Goal: Transaction & Acquisition: Purchase product/service

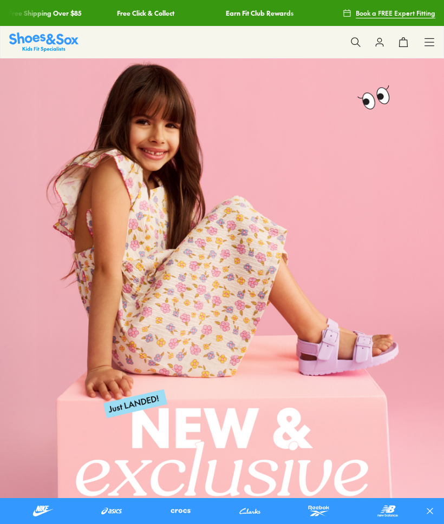
click at [383, 44] on use at bounding box center [379, 42] width 7 height 8
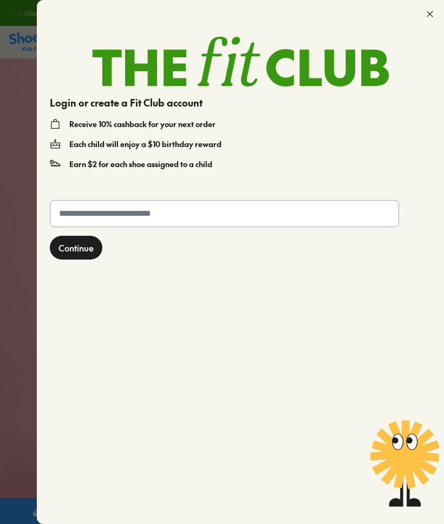
click at [150, 215] on input "text" at bounding box center [224, 214] width 348 height 26
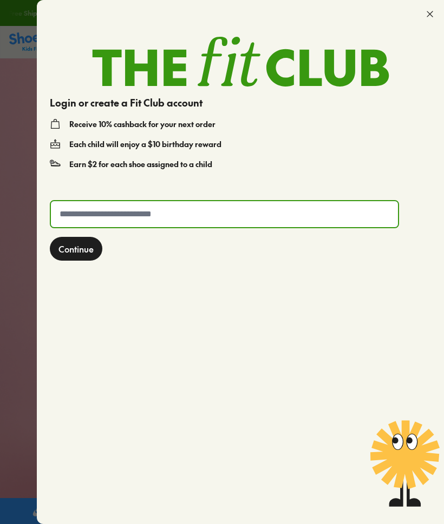
type input "*"
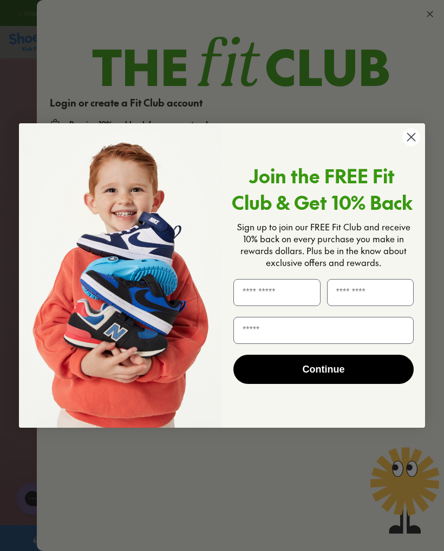
click at [403, 146] on icon "Close dialog" at bounding box center [410, 137] width 19 height 19
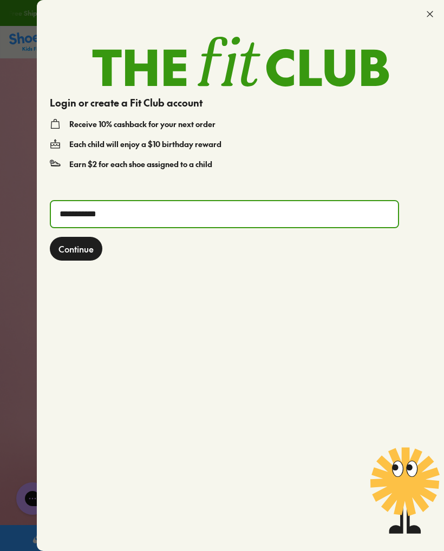
click at [260, 210] on input "**********" at bounding box center [224, 214] width 347 height 26
type input "**********"
click at [83, 251] on span "Continue" at bounding box center [75, 248] width 35 height 13
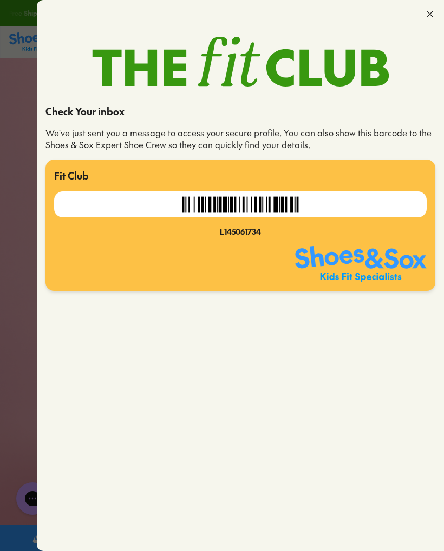
click at [396, 256] on img at bounding box center [360, 264] width 131 height 36
click at [419, 342] on div "Check Your inbox We've just sent you a message to access your secure profile. Y…" at bounding box center [240, 323] width 407 height 456
click at [425, 19] on div at bounding box center [240, 14] width 407 height 28
click at [425, 20] on div at bounding box center [240, 14] width 407 height 28
click at [427, 13] on icon at bounding box center [429, 14] width 11 height 11
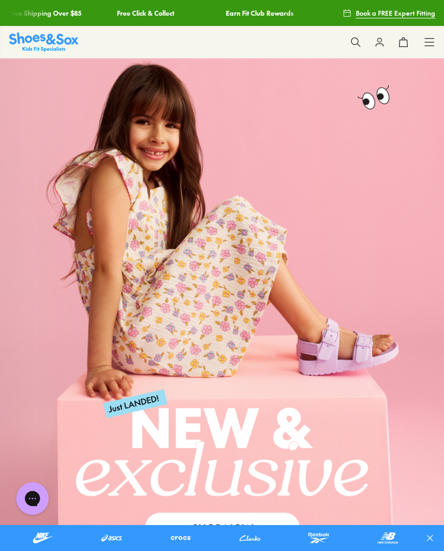
click at [378, 48] on button at bounding box center [379, 42] width 24 height 24
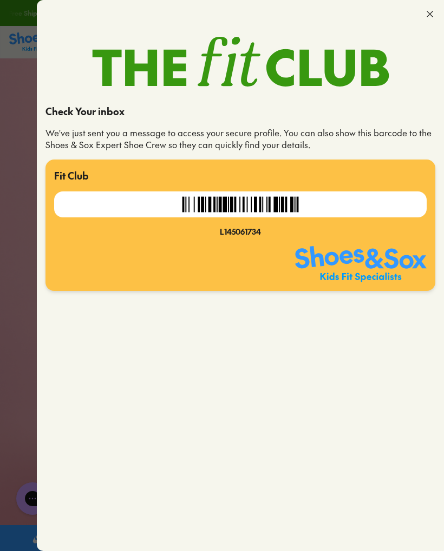
click at [256, 216] on img at bounding box center [240, 205] width 127 height 26
click at [29, 234] on div at bounding box center [222, 275] width 444 height 551
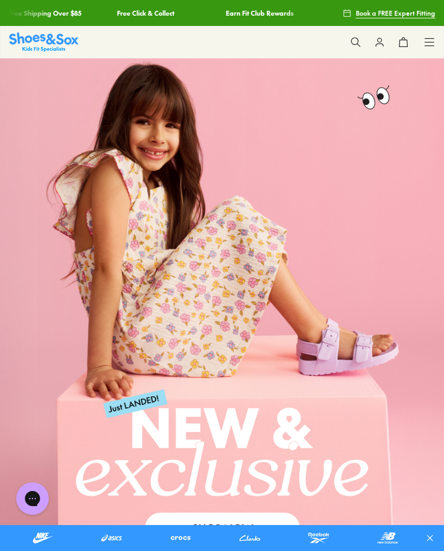
click at [42, 524] on link at bounding box center [43, 538] width 60 height 17
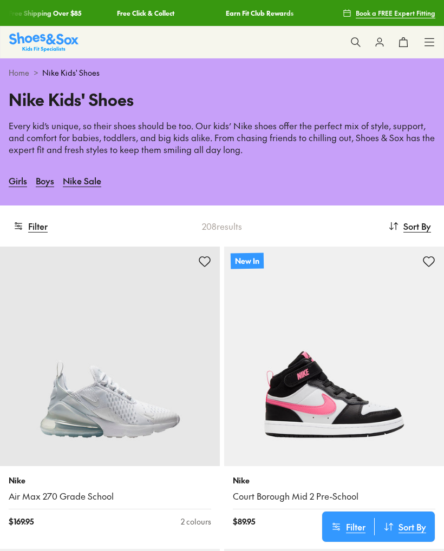
click at [32, 223] on button "Filter" at bounding box center [30, 226] width 35 height 24
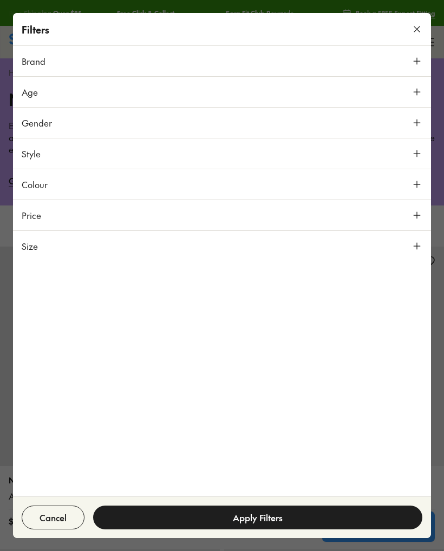
click at [404, 149] on button "Style" at bounding box center [222, 154] width 418 height 30
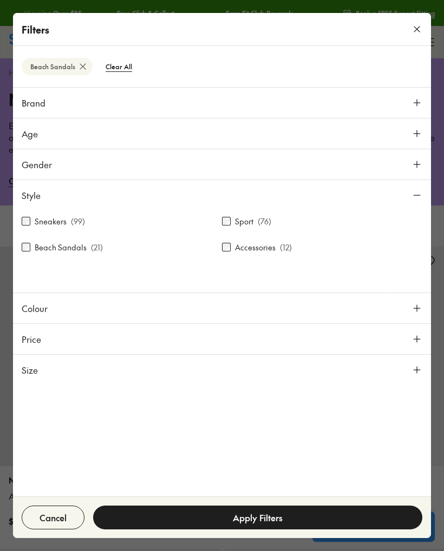
scroll to position [191, 0]
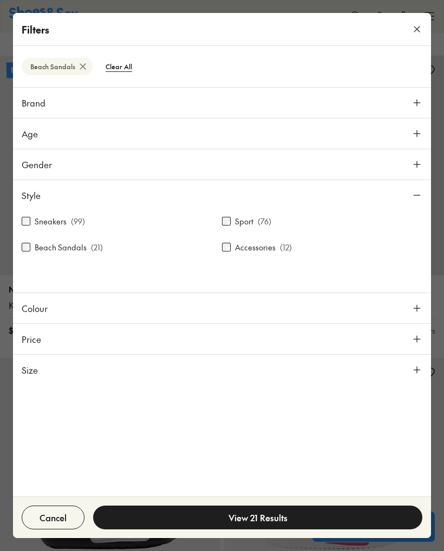
click at [240, 522] on button "View 21 Results" at bounding box center [257, 518] width 329 height 24
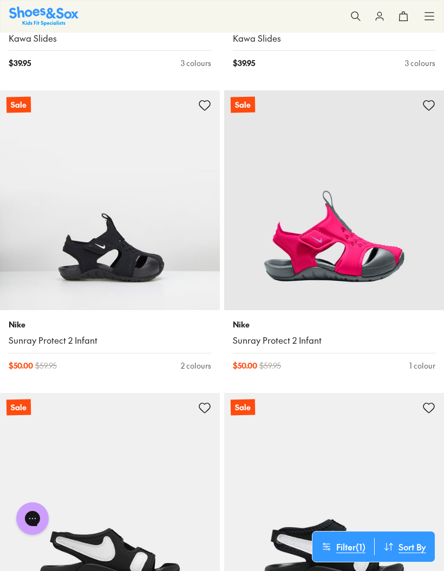
scroll to position [1394, 0]
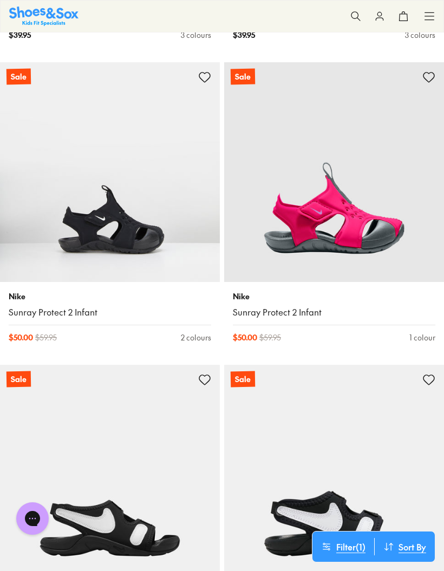
click at [39, 300] on div "Nike Sunray Protect 2 Infant" at bounding box center [110, 305] width 202 height 28
click at [30, 299] on div "Nike Sunray Protect 2 Infant" at bounding box center [110, 305] width 202 height 28
click at [47, 246] on img at bounding box center [110, 172] width 220 height 220
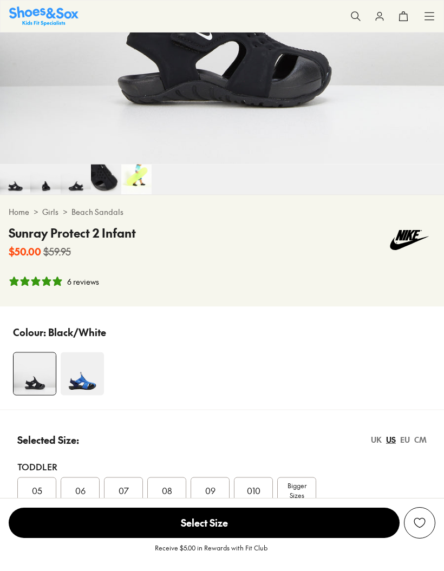
select select "*"
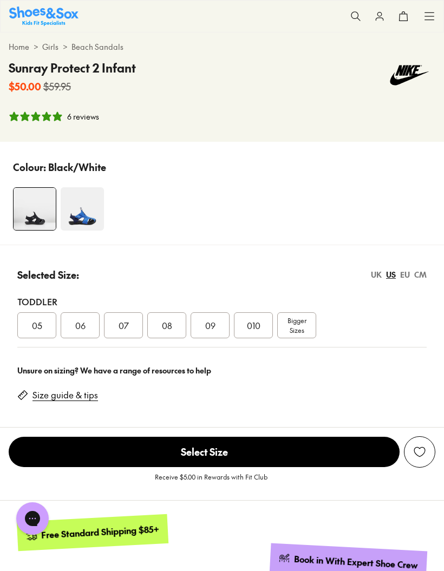
click at [128, 327] on span "07" at bounding box center [123, 325] width 10 height 13
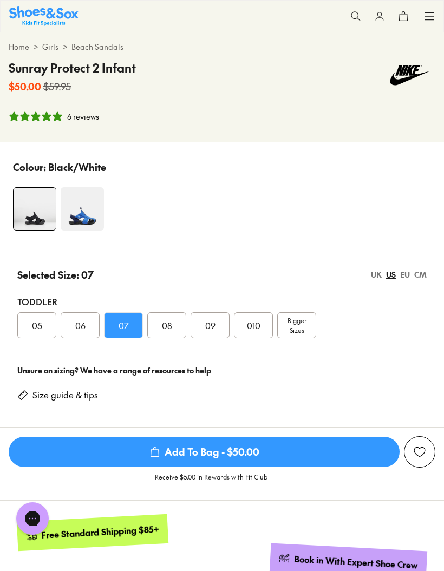
click at [273, 452] on span "Add To Bag - $50.00" at bounding box center [204, 452] width 391 height 30
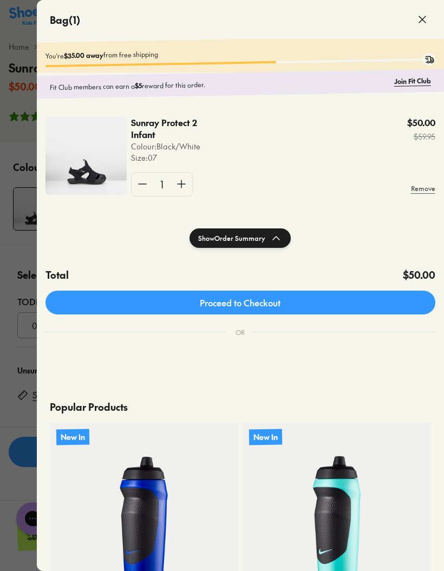
click at [19, 262] on div at bounding box center [222, 285] width 444 height 571
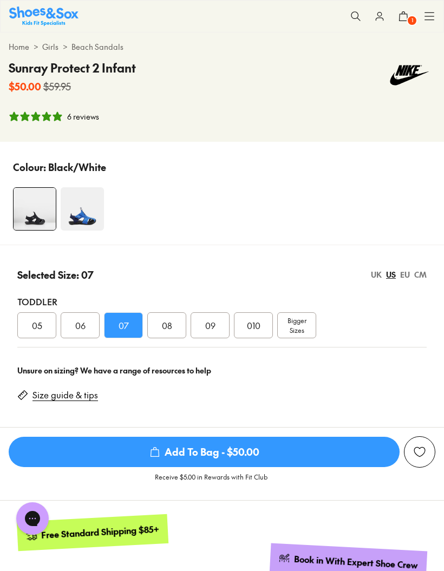
click at [158, 328] on div "08" at bounding box center [166, 325] width 39 height 26
click at [252, 452] on span "Add To Bag - $50.00" at bounding box center [204, 452] width 391 height 30
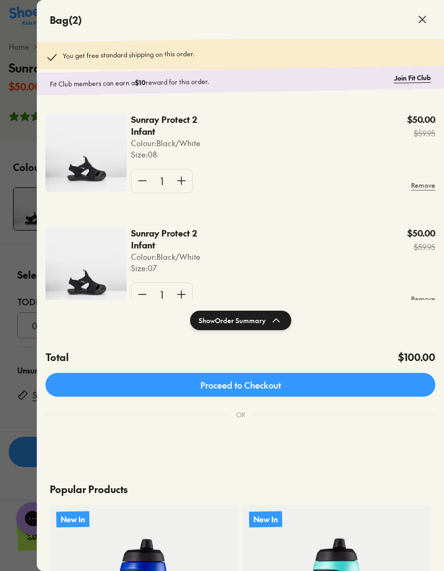
click at [406, 78] on link "Join Fit Club" at bounding box center [412, 78] width 37 height 10
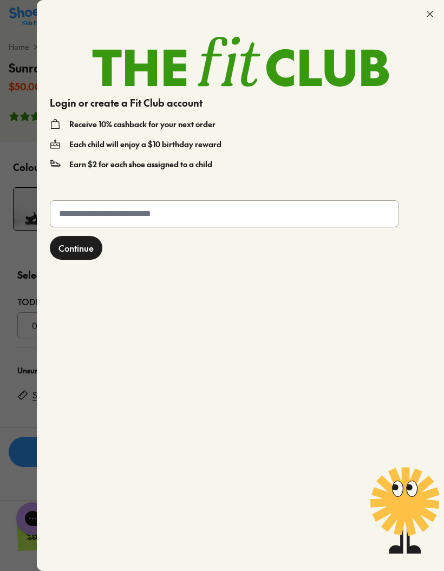
click at [279, 215] on input "text" at bounding box center [224, 214] width 348 height 26
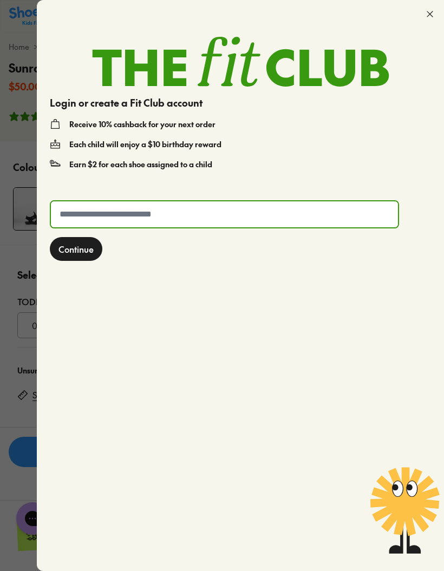
click at [430, 15] on use at bounding box center [429, 13] width 5 height 5
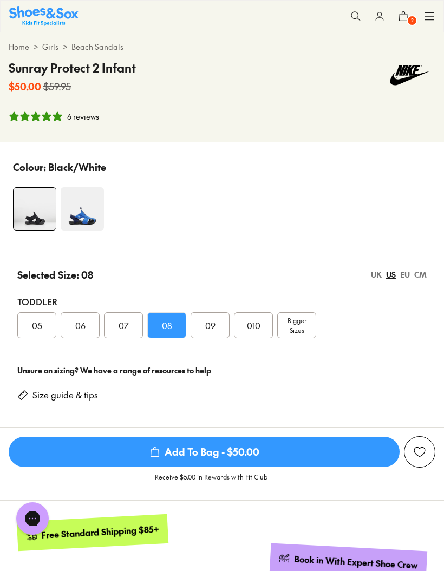
click at [382, 20] on icon at bounding box center [379, 16] width 11 height 11
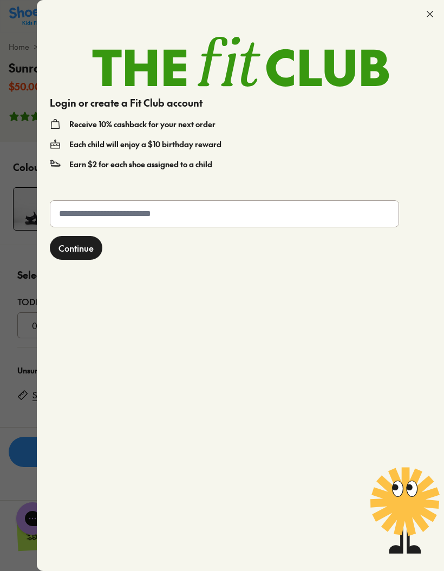
click at [425, 11] on icon at bounding box center [429, 14] width 11 height 11
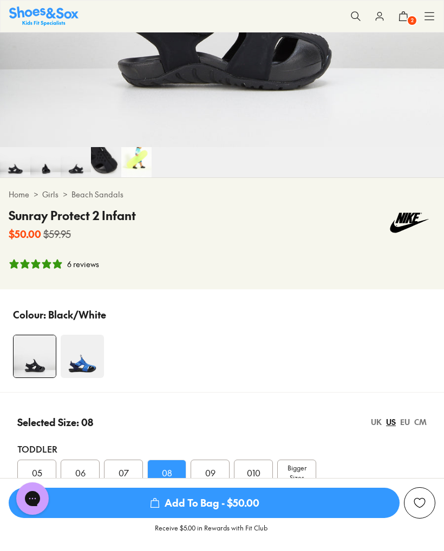
scroll to position [351, 0]
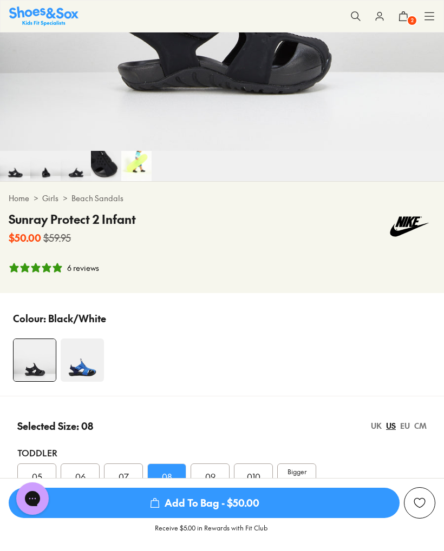
click at [409, 16] on span "2" at bounding box center [411, 20] width 11 height 11
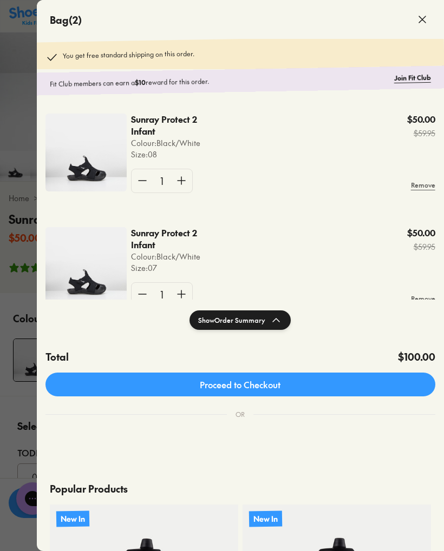
click at [360, 383] on link "Proceed to Checkout" at bounding box center [240, 385] width 390 height 24
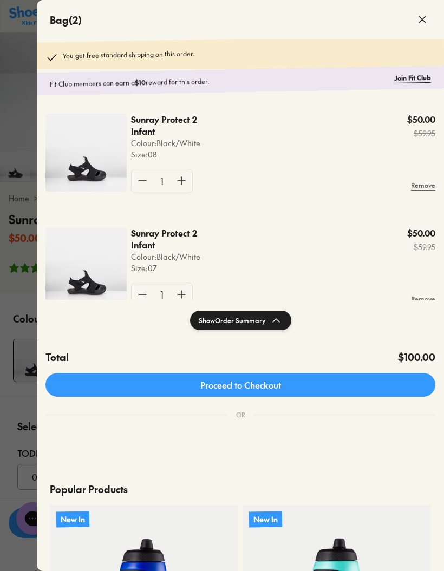
click at [420, 81] on link "Join Fit Club" at bounding box center [412, 78] width 37 height 10
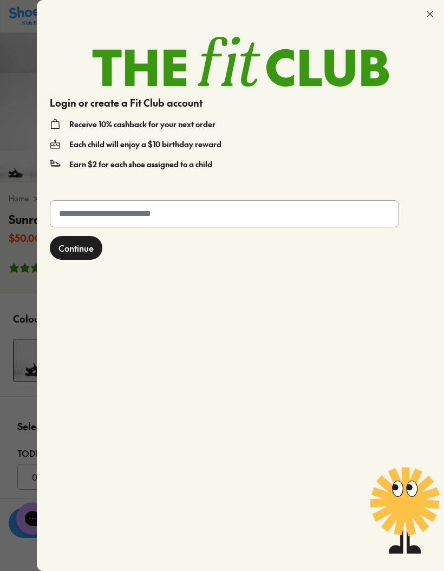
click at [263, 214] on input "text" at bounding box center [224, 214] width 348 height 26
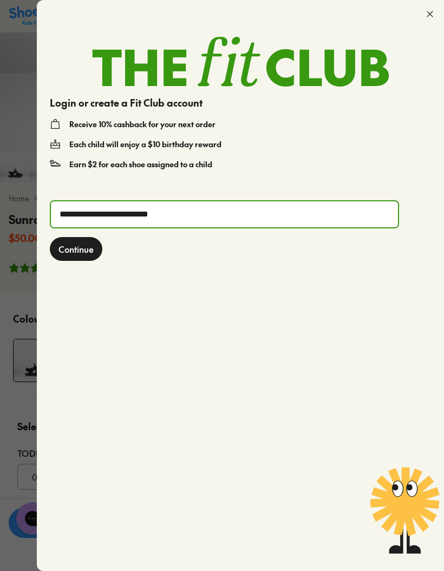
click at [151, 220] on input "**********" at bounding box center [224, 214] width 347 height 26
type input "**********"
click at [76, 249] on button "Continue" at bounding box center [76, 249] width 52 height 24
click at [76, 237] on button "Continue" at bounding box center [76, 249] width 52 height 24
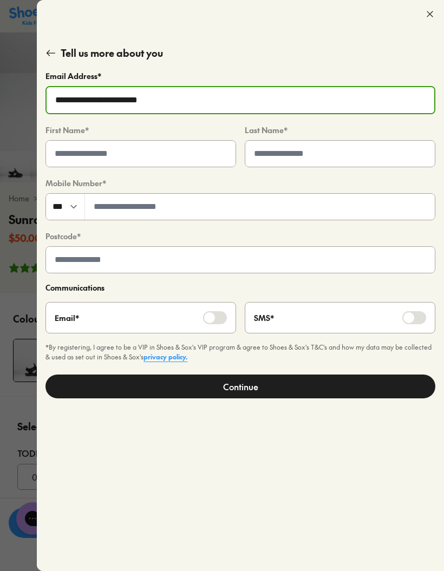
click at [427, 484] on div "**********" at bounding box center [240, 299] width 407 height 543
click at [43, 62] on div "**********" at bounding box center [240, 299] width 407 height 543
click at [55, 46] on button at bounding box center [50, 52] width 11 height 15
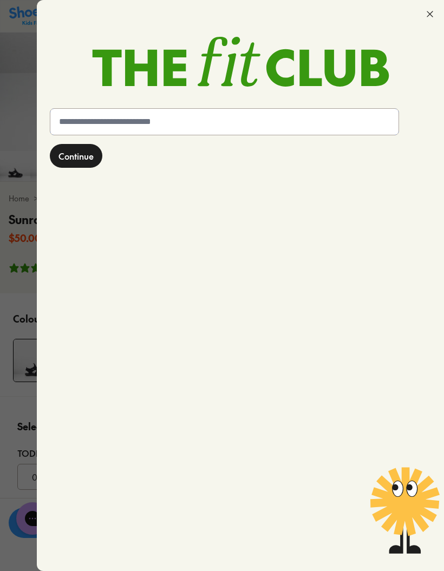
click at [184, 127] on input "text" at bounding box center [224, 122] width 348 height 26
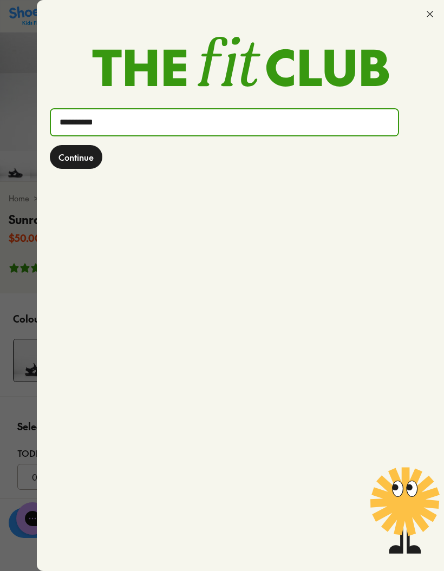
click at [76, 162] on span "Continue" at bounding box center [75, 156] width 35 height 13
click at [78, 155] on span "Continue" at bounding box center [75, 156] width 35 height 13
click at [78, 158] on span "Continue" at bounding box center [75, 156] width 35 height 13
click at [83, 168] on button "Continue" at bounding box center [76, 157] width 52 height 24
click at [82, 160] on span "Continue" at bounding box center [75, 156] width 35 height 13
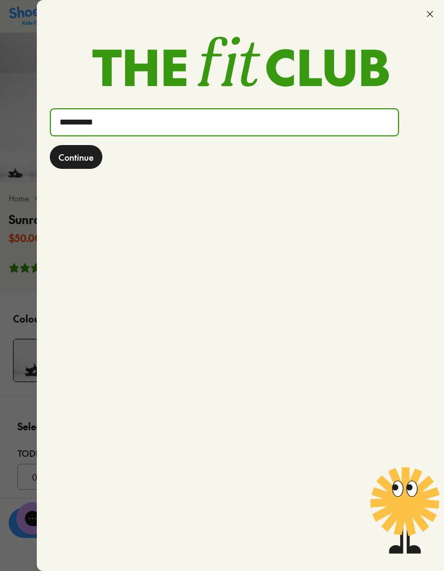
click at [149, 126] on input "**********" at bounding box center [224, 122] width 347 height 26
click at [76, 157] on button "Continue" at bounding box center [76, 157] width 52 height 24
click at [77, 161] on span "Continue" at bounding box center [75, 156] width 35 height 13
click at [71, 164] on button "Continue" at bounding box center [76, 157] width 52 height 24
click at [236, 121] on input "**********" at bounding box center [224, 122] width 347 height 26
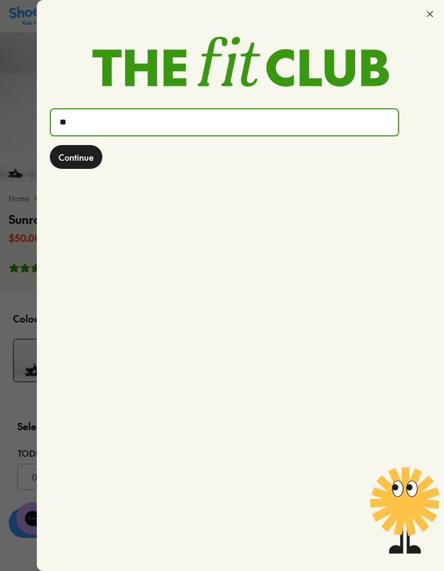
type input "*"
type input "**********"
click at [80, 159] on span "Continue" at bounding box center [75, 156] width 35 height 13
click at [85, 164] on button "Continue" at bounding box center [76, 157] width 52 height 24
click at [82, 153] on span "Continue" at bounding box center [75, 156] width 35 height 13
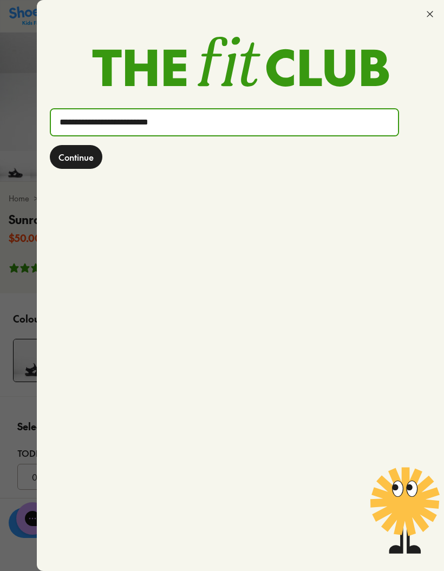
click at [432, 14] on icon at bounding box center [429, 14] width 11 height 11
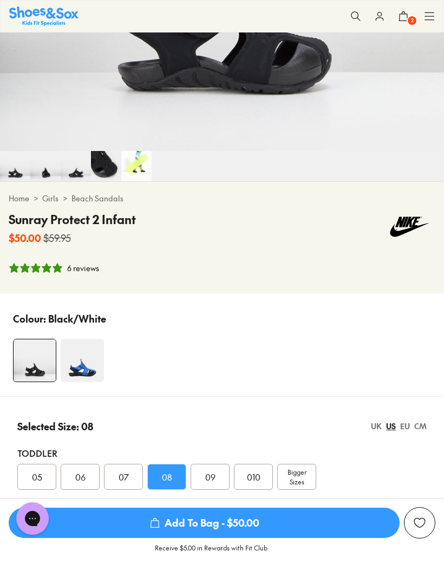
click at [380, 17] on icon at bounding box center [379, 16] width 11 height 11
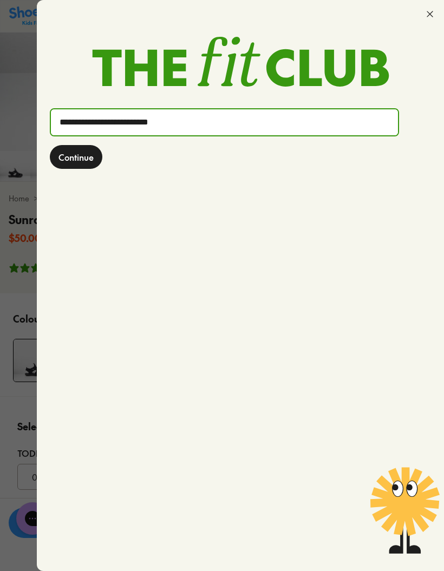
click at [67, 155] on span "Continue" at bounding box center [75, 156] width 35 height 13
click at [27, 153] on div at bounding box center [222, 285] width 444 height 571
